Goal: Task Accomplishment & Management: Manage account settings

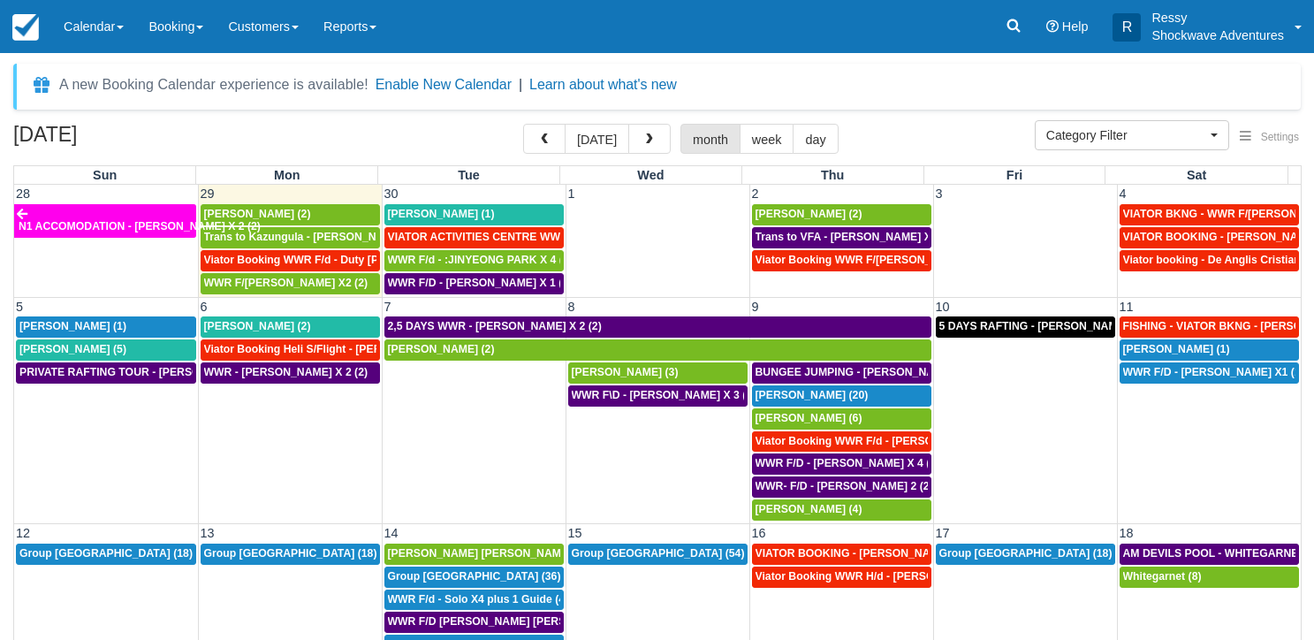
select select
click at [490, 260] on span "WWR F/d - :JINYEONG PARK X 4 (4)" at bounding box center [480, 260] width 185 height 12
select select
click at [475, 235] on span "VIATOR ACTIVITIES CENTRE WWR - takumi takabayashi X 1 (1)" at bounding box center [546, 237] width 316 height 12
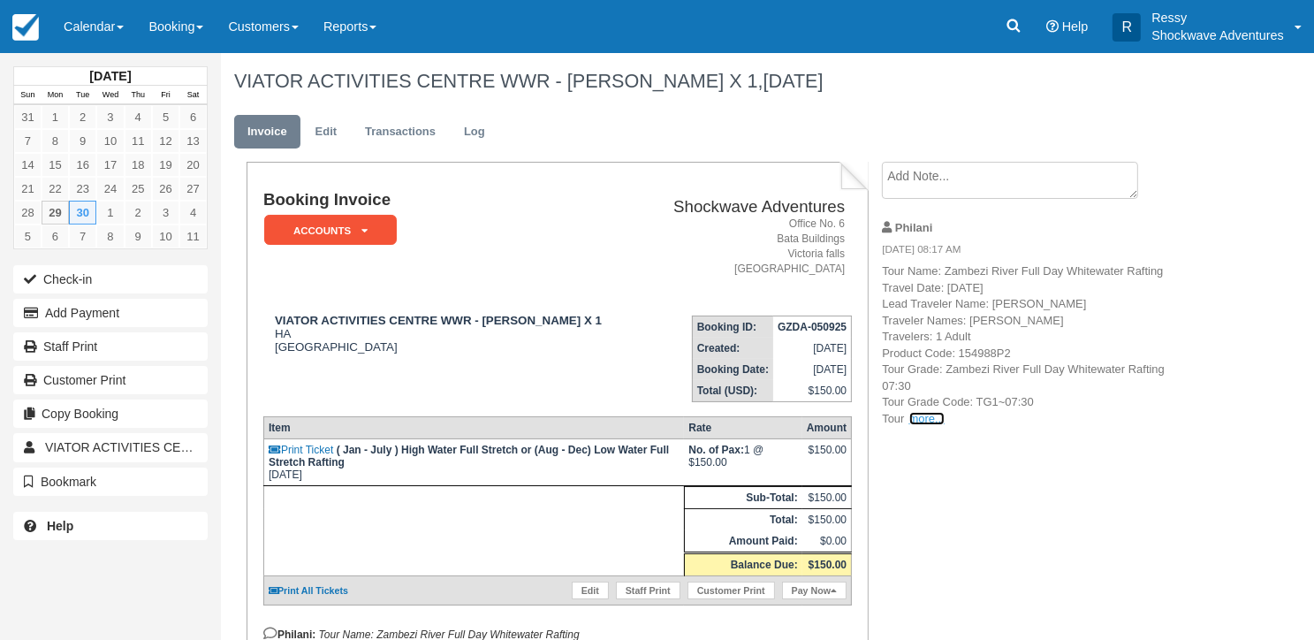
click at [930, 423] on link "more..." at bounding box center [926, 418] width 35 height 13
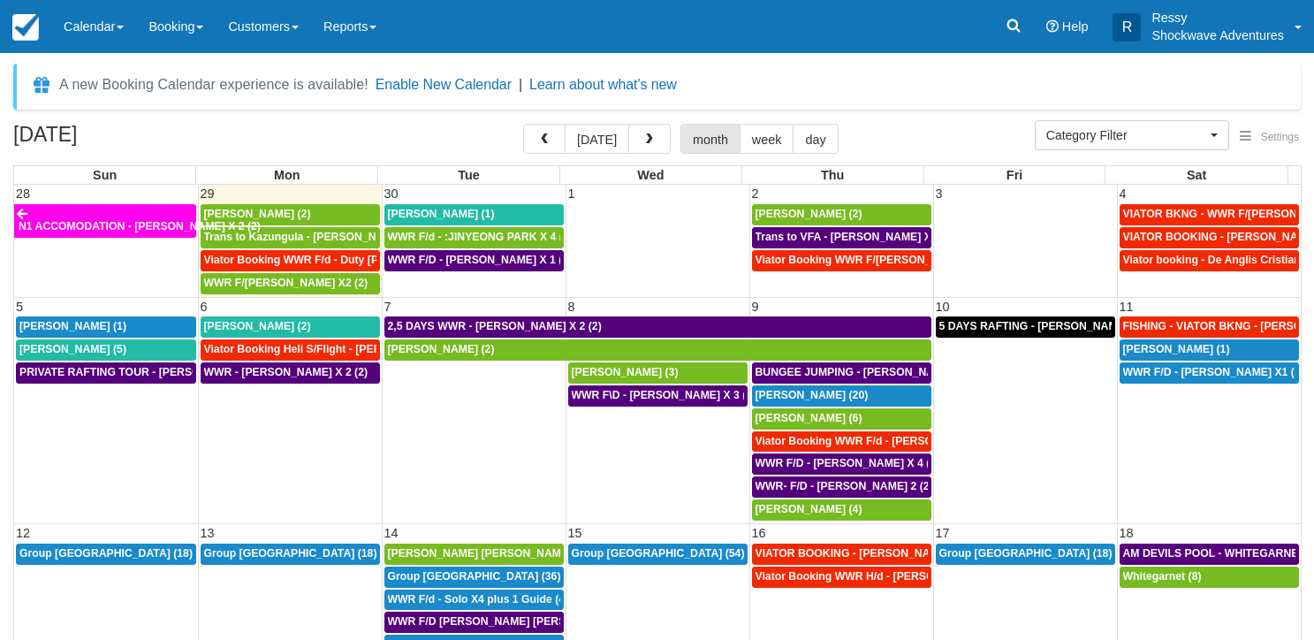
select select
click at [521, 217] on div "Tina Kozman (1)" at bounding box center [474, 215] width 172 height 14
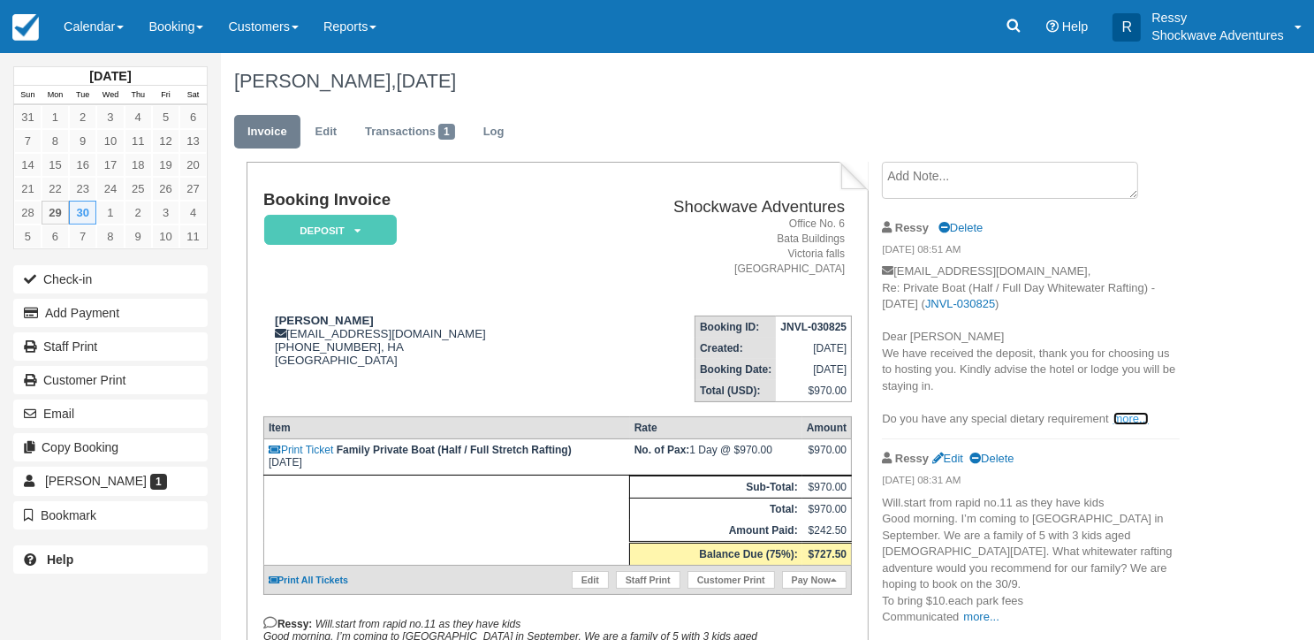
click at [1146, 419] on link "more..." at bounding box center [1131, 418] width 35 height 13
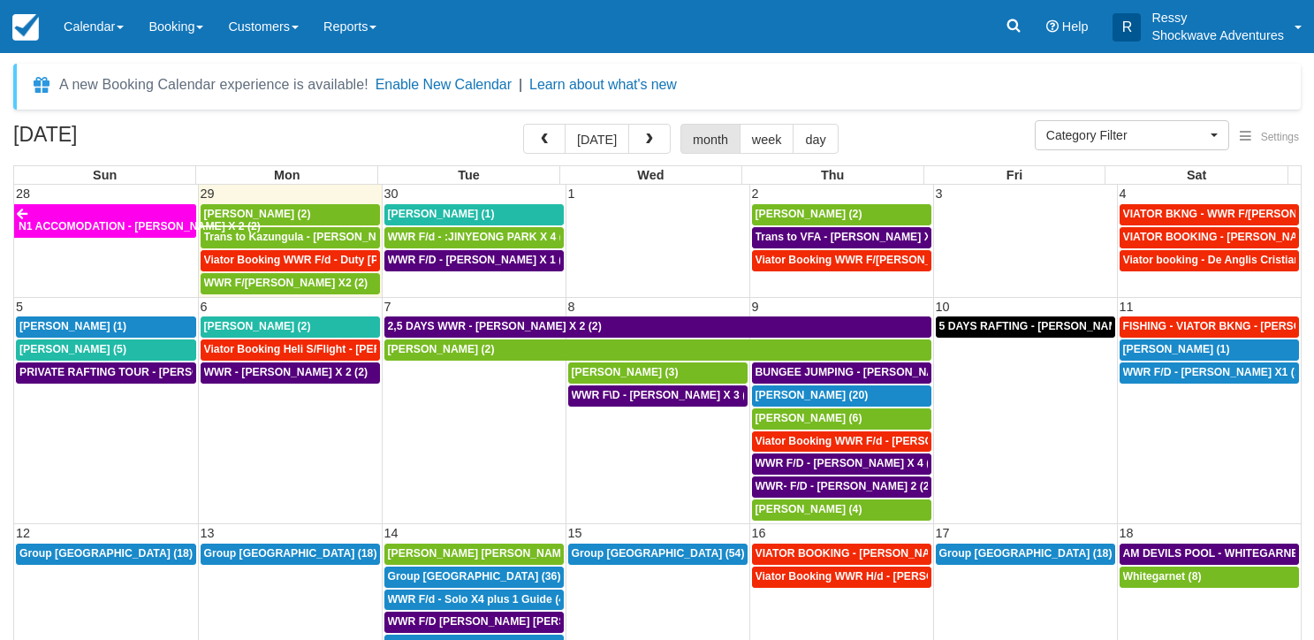
select select
click at [472, 232] on span "WWR F/d - :JINYEONG PARK X 4 (4)" at bounding box center [480, 237] width 185 height 12
select select
click at [482, 236] on span "WWR F/d - :JINYEONG PARK X 4 (4)" at bounding box center [480, 237] width 185 height 12
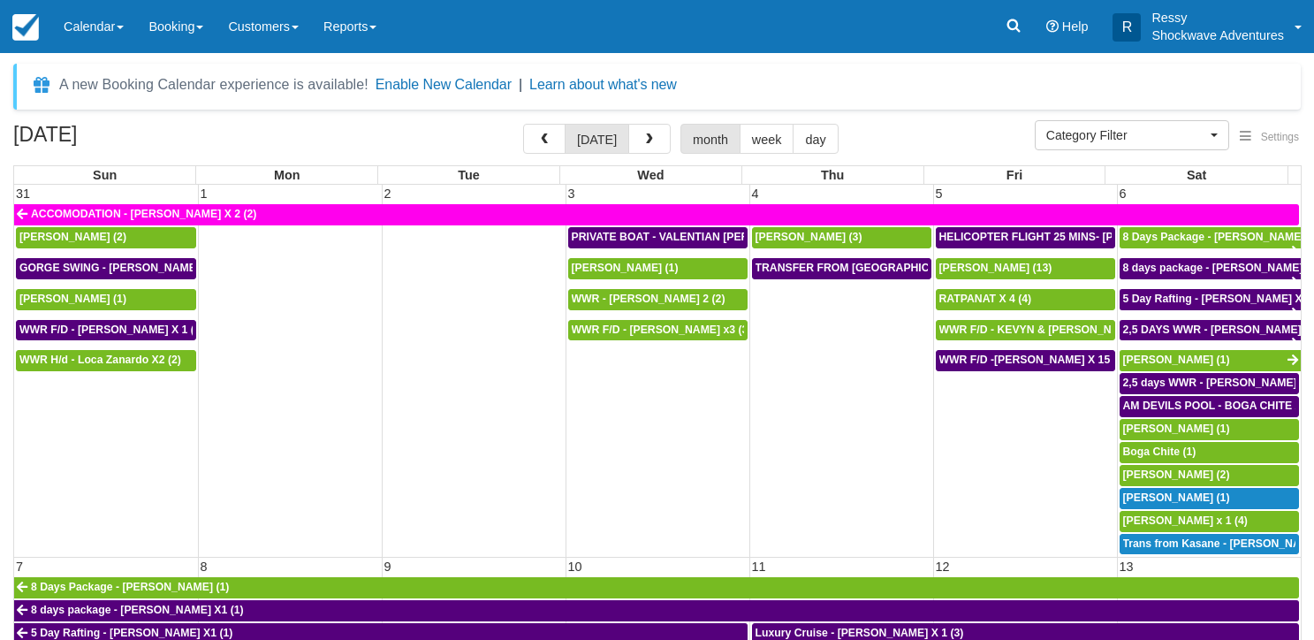
select select
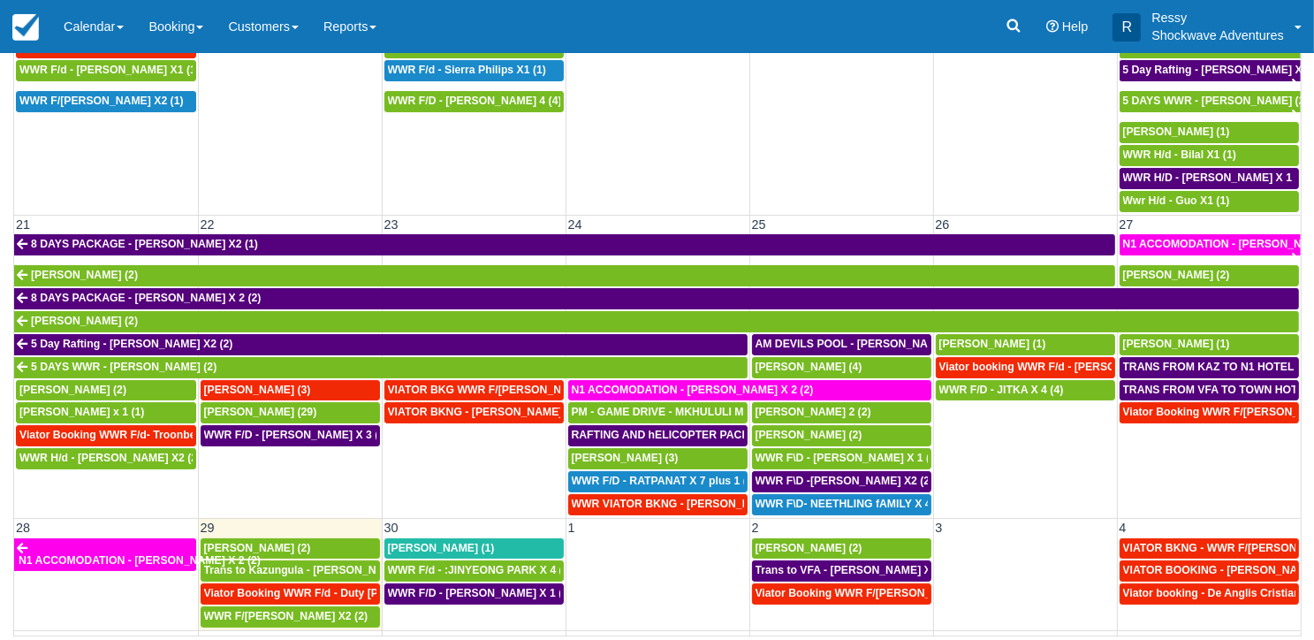
scroll to position [688, 0]
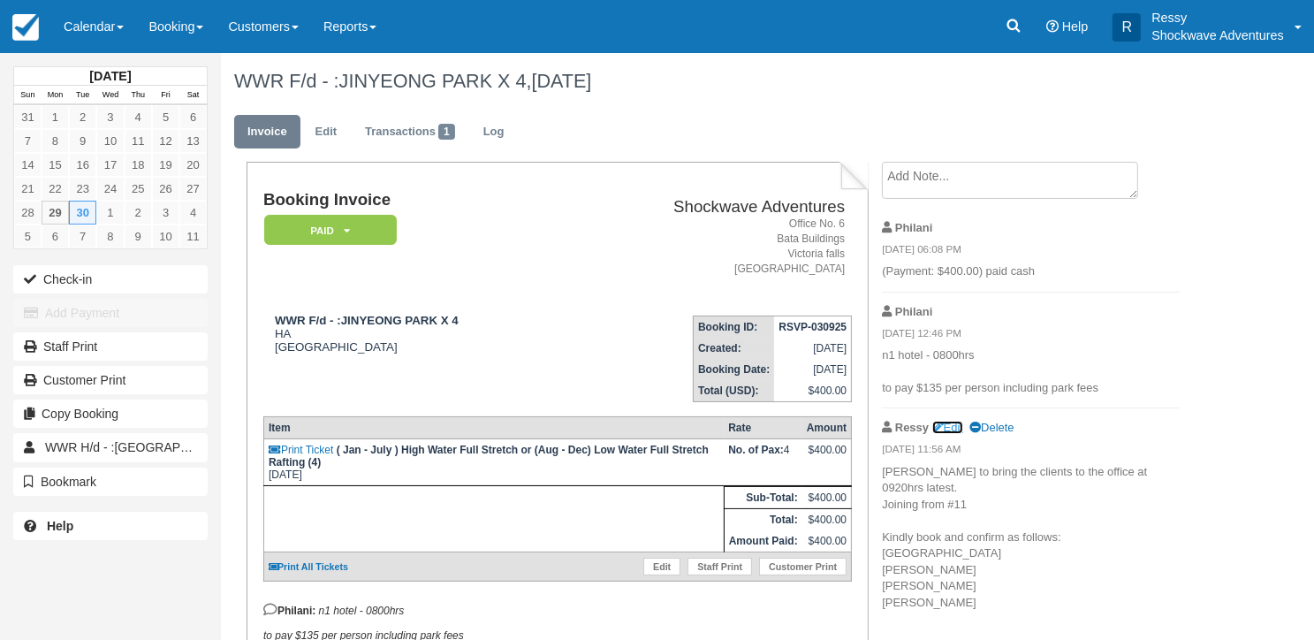
click at [960, 429] on link "Edit" at bounding box center [947, 427] width 31 height 13
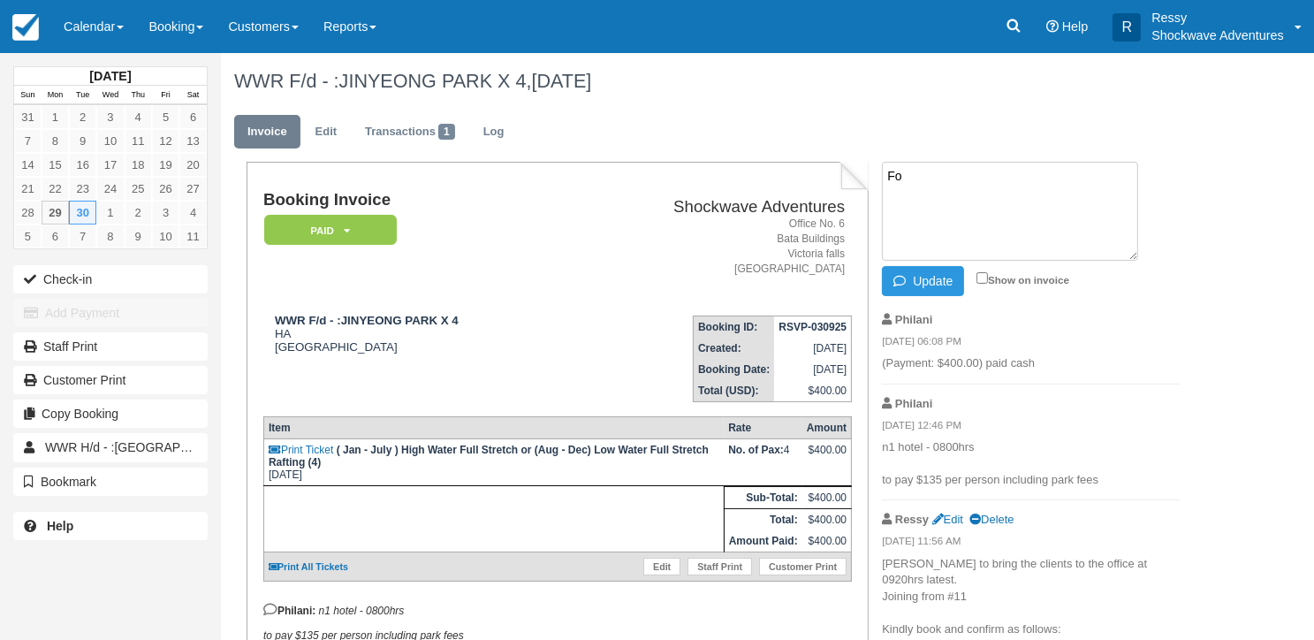
type textarea "F"
click at [980, 274] on input "Show on invoice" at bounding box center [982, 277] width 11 height 11
checkbox input "true"
click at [935, 282] on button "Update" at bounding box center [923, 281] width 82 height 30
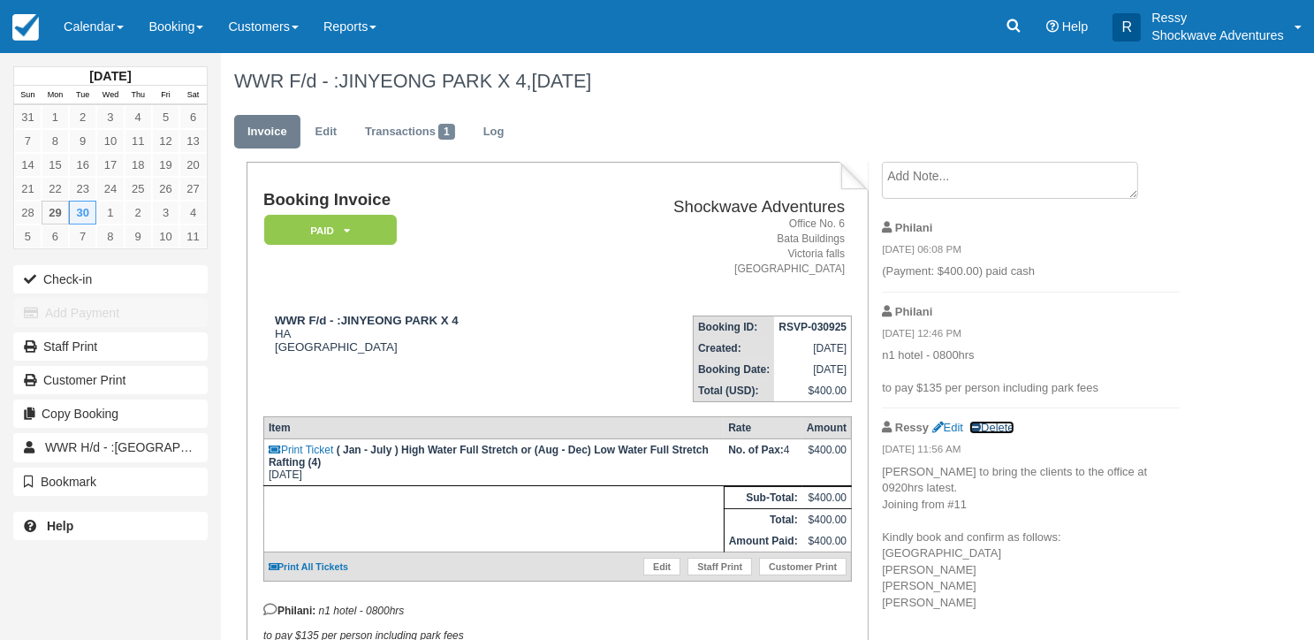
drag, startPoint x: 1003, startPoint y: 422, endPoint x: 770, endPoint y: 89, distance: 406.8
click at [1003, 422] on link "Delete" at bounding box center [992, 427] width 44 height 13
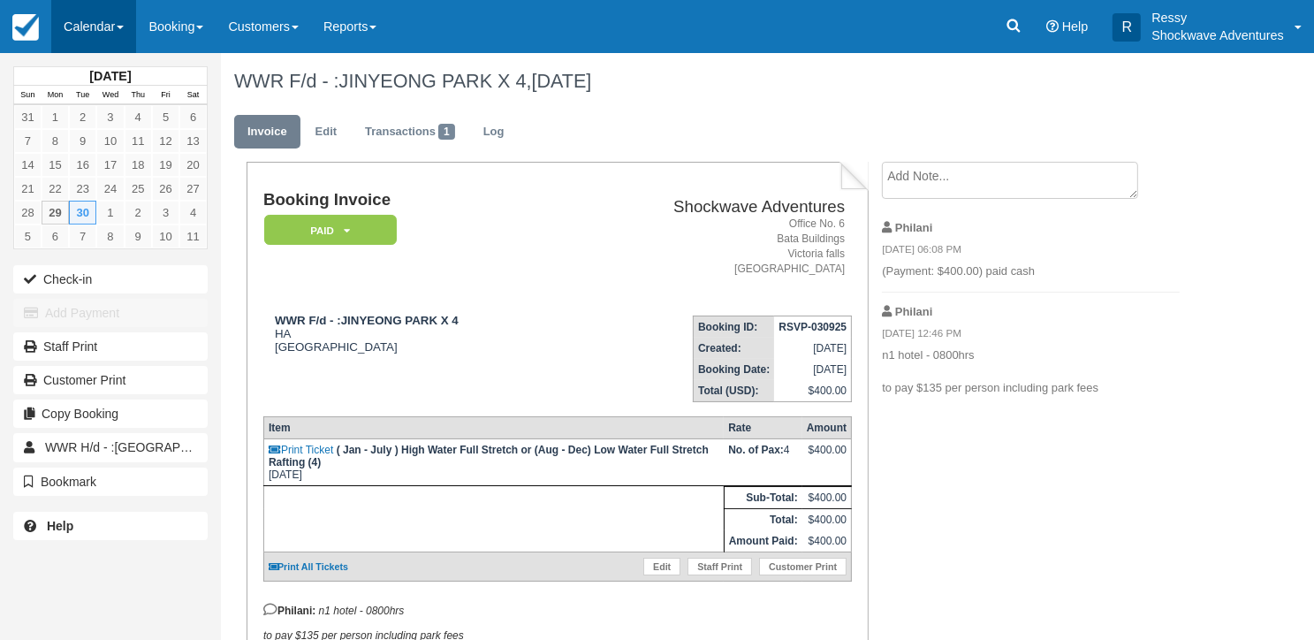
click at [113, 27] on link "Calendar" at bounding box center [93, 26] width 85 height 53
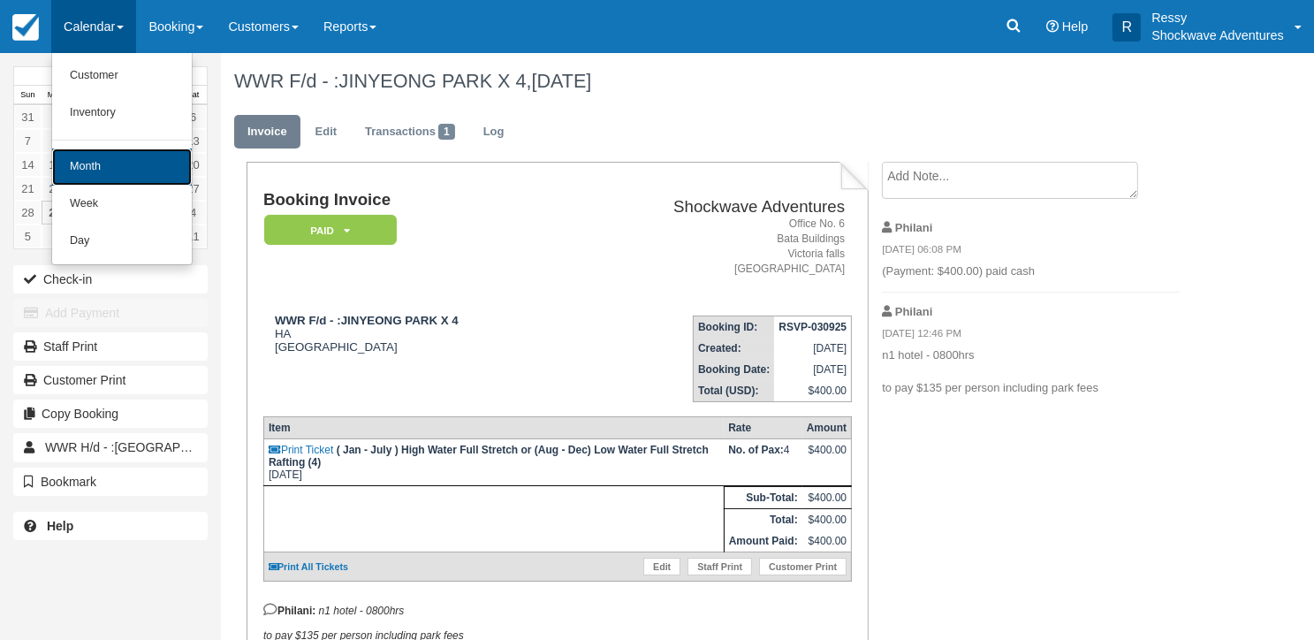
click at [133, 162] on link "Month" at bounding box center [122, 166] width 140 height 37
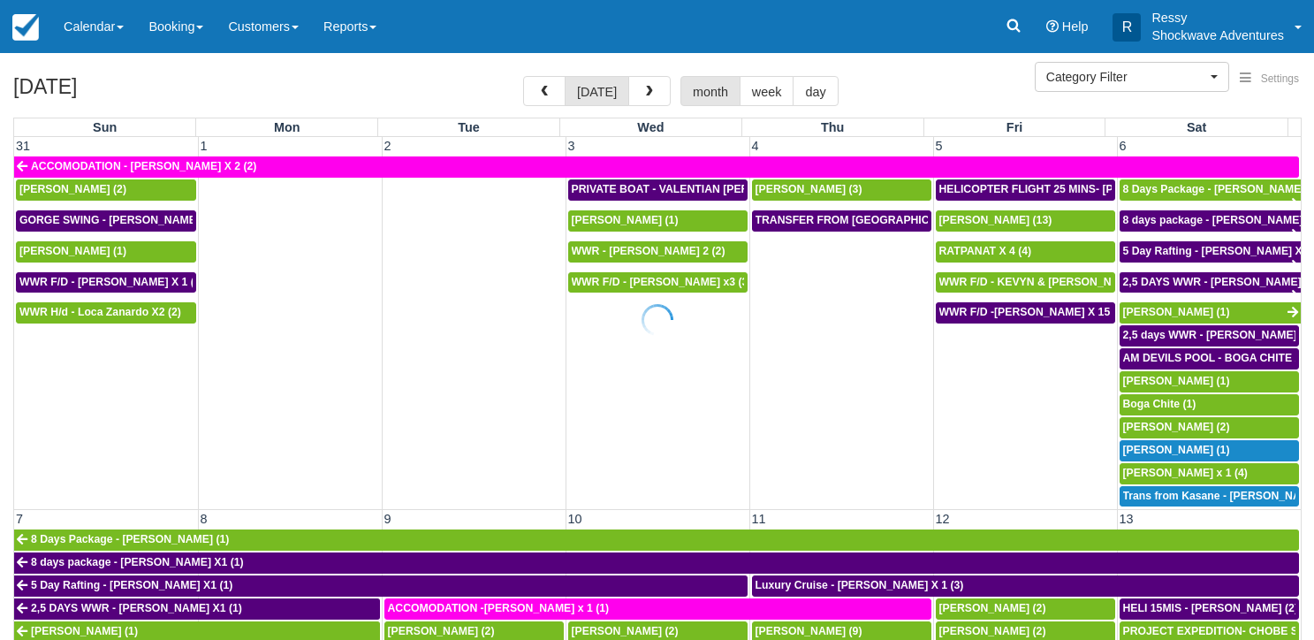
select select
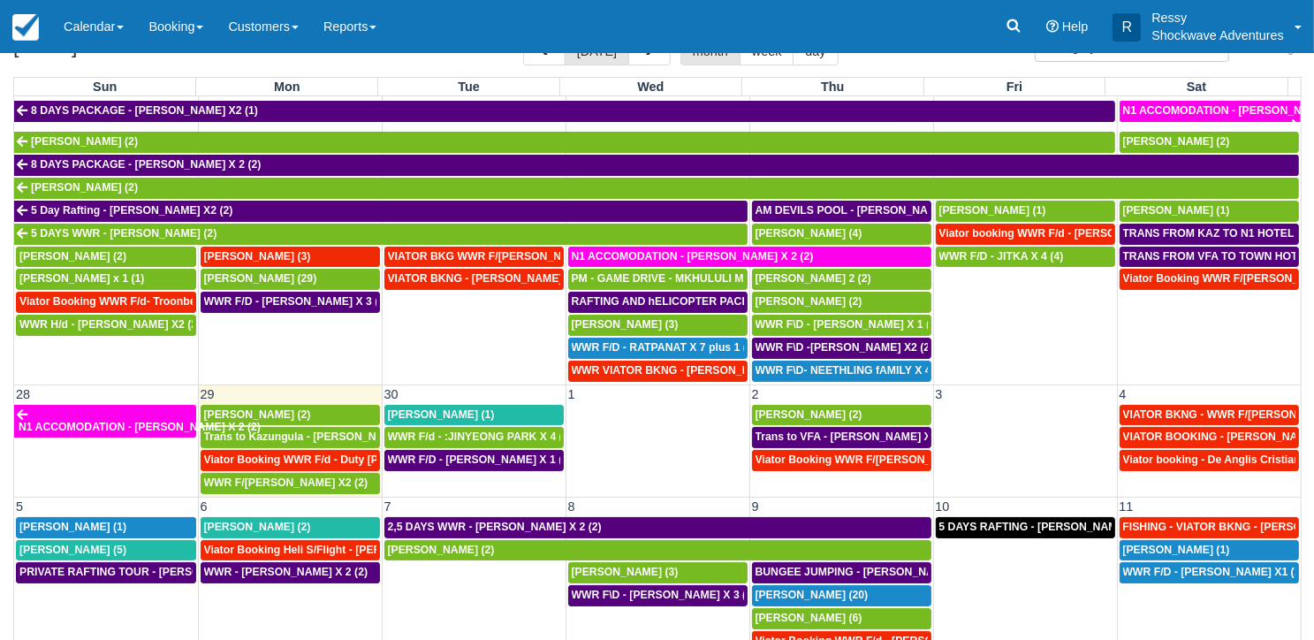
scroll to position [156, 0]
